Goal: Information Seeking & Learning: Learn about a topic

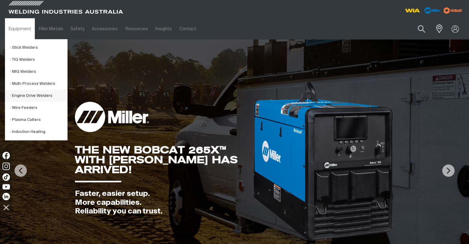
click at [24, 94] on link "Engine Drive Welders" at bounding box center [38, 96] width 57 height 12
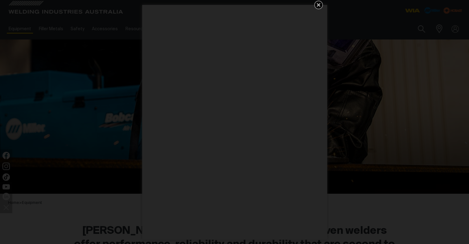
click at [320, 4] on icon "Get 5 WIA Welding Guides Free!" at bounding box center [318, 4] width 7 height 7
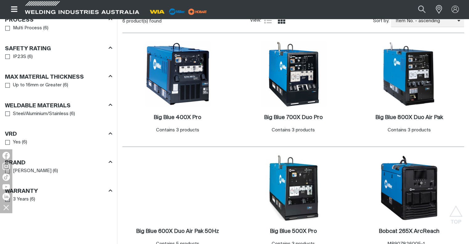
scroll to position [339, 0]
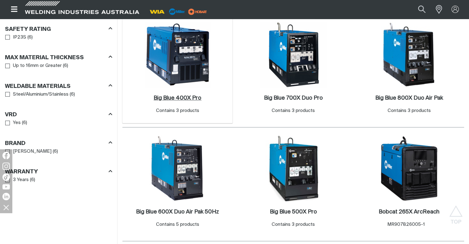
click at [178, 95] on h2 "Big Blue 400X Pro ." at bounding box center [177, 98] width 48 height 6
